Goal: Information Seeking & Learning: Find specific fact

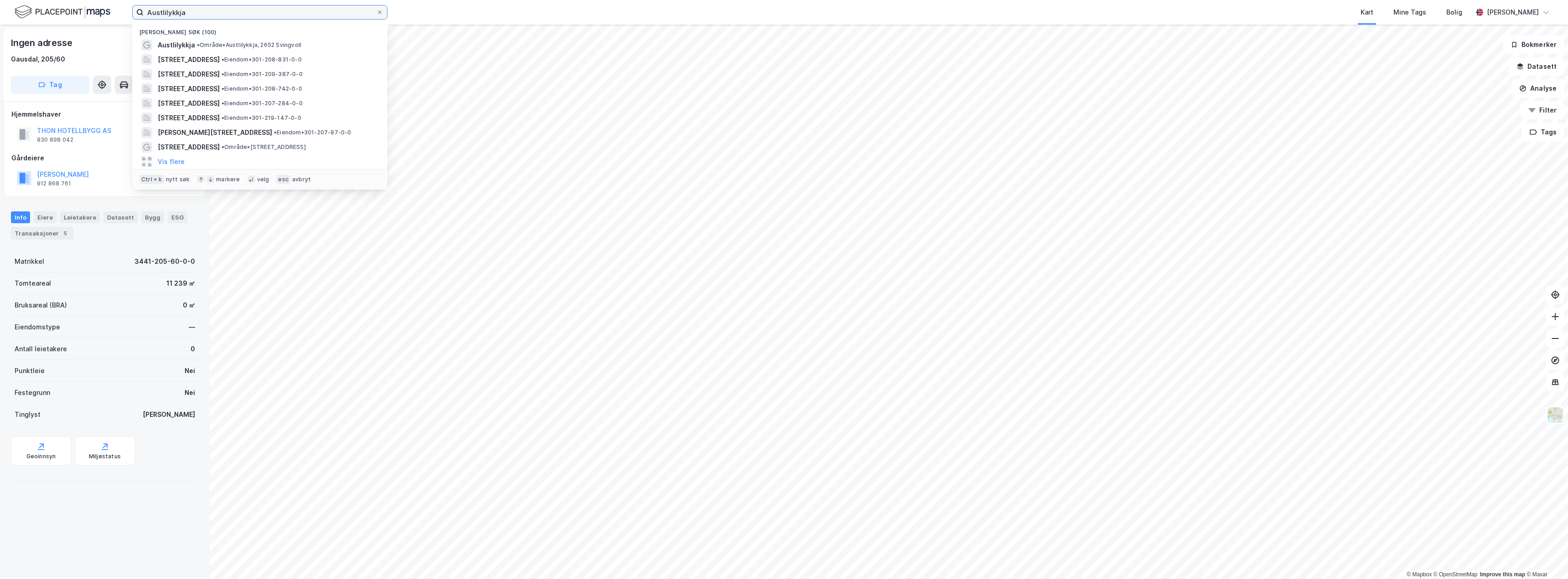
drag, startPoint x: 0, startPoint y: 0, endPoint x: 139, endPoint y: 13, distance: 139.6
click at [139, 13] on label "Austlilykkja" at bounding box center [260, 12] width 255 height 15
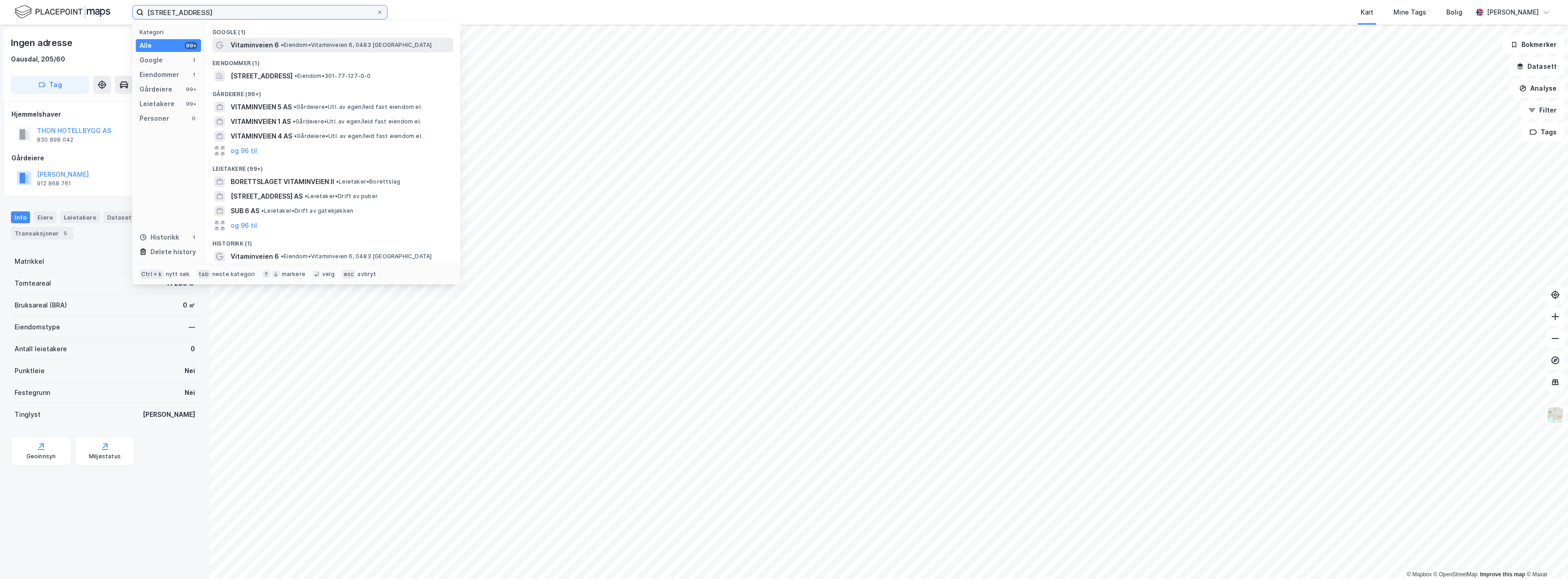
type input "[STREET_ADDRESS]"
click at [289, 44] on span "• Eiendom • [STREET_ADDRESS]" at bounding box center [356, 45] width 151 height 7
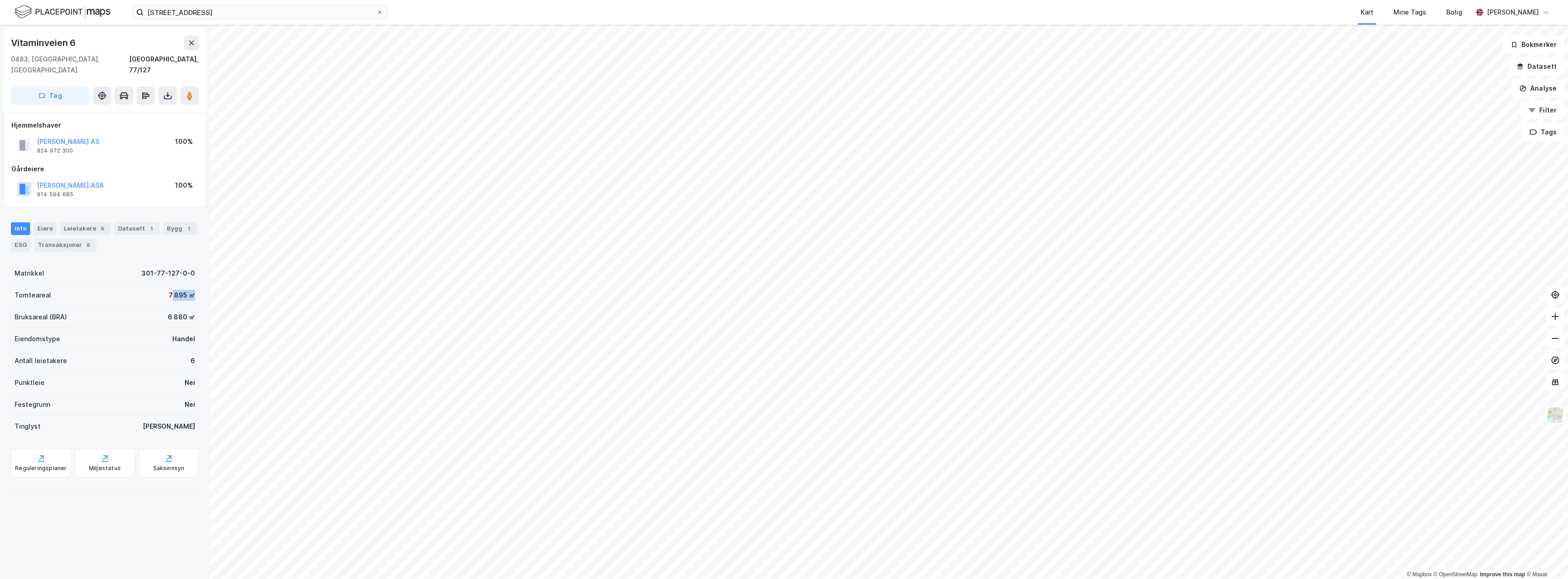
drag, startPoint x: 165, startPoint y: 284, endPoint x: 186, endPoint y: 284, distance: 21.0
click at [186, 290] on div "7 895 ㎡" at bounding box center [181, 295] width 27 height 11
click at [187, 290] on div "7 895 ㎡" at bounding box center [181, 295] width 27 height 11
drag, startPoint x: 157, startPoint y: 287, endPoint x: 197, endPoint y: 287, distance: 40.0
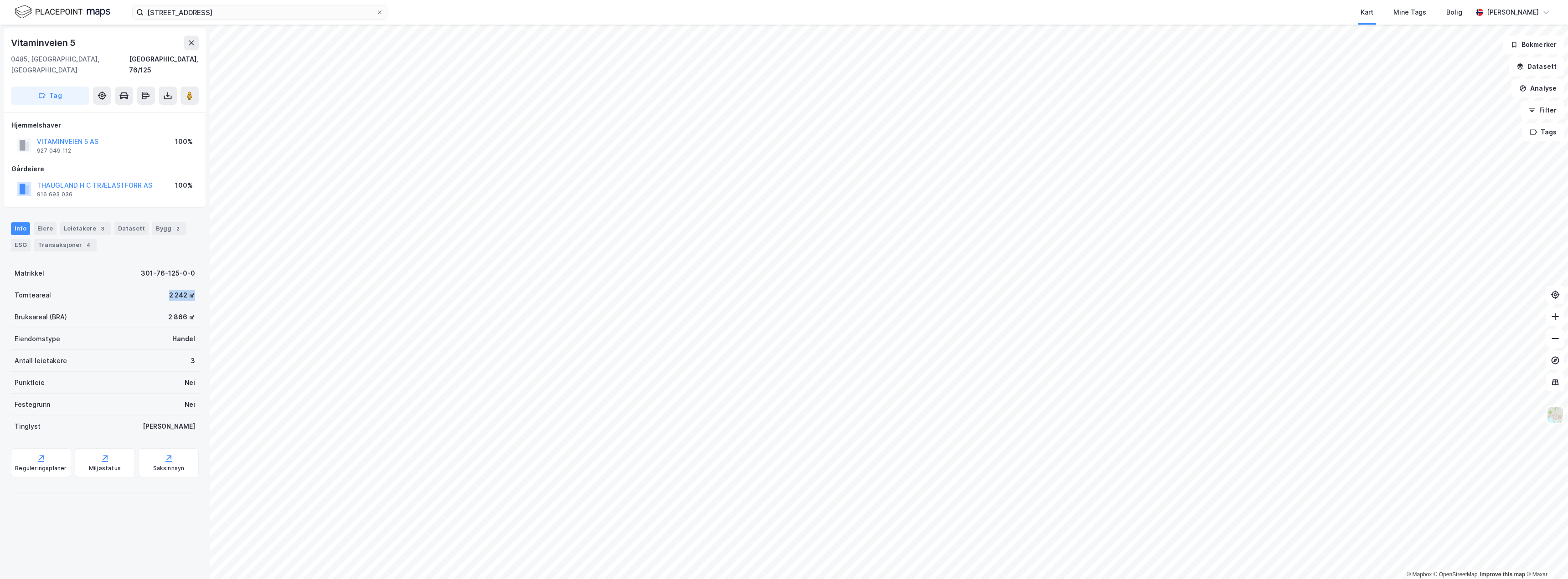
click at [197, 287] on div "Vitaminveien 5 0485, [GEOGRAPHIC_DATA], [GEOGRAPHIC_DATA], 76/125 Tag Hjemmelsh…" at bounding box center [105, 302] width 210 height 554
drag, startPoint x: 157, startPoint y: 285, endPoint x: 201, endPoint y: 337, distance: 68.1
click at [181, 287] on div "Tomteareal 7 895 ㎡" at bounding box center [105, 295] width 188 height 22
copy div "7 895"
